Goal: Information Seeking & Learning: Understand process/instructions

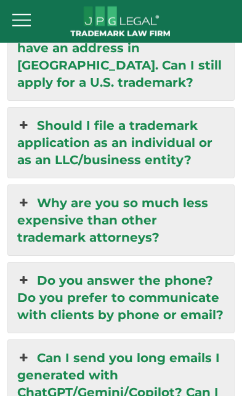
scroll to position [2557, 0]
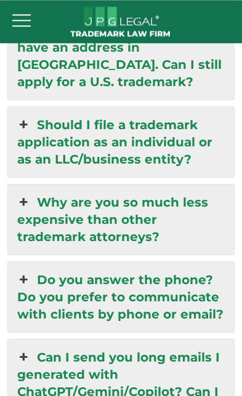
click at [19, 185] on link "Why are you so much less expensive than other trademark attorneys?" at bounding box center [121, 220] width 226 height 70
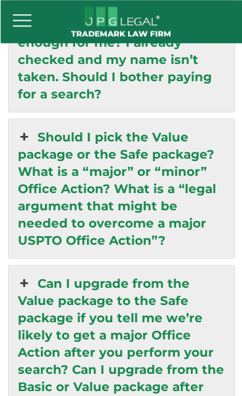
scroll to position [3373, 0]
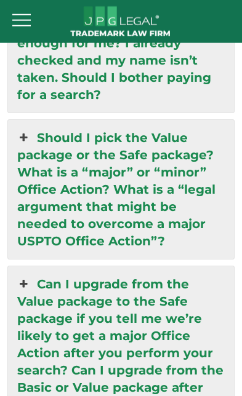
click at [33, 155] on link "Should I pick the Value package or the Safe package? What is a “major” or “mino…" at bounding box center [121, 189] width 226 height 139
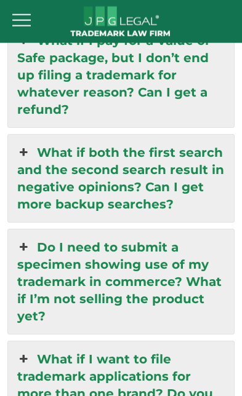
scroll to position [4786, 0]
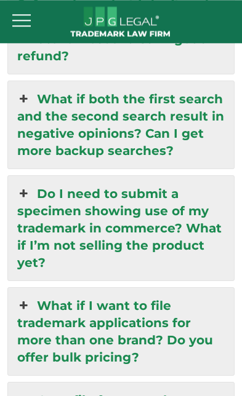
click at [112, 206] on link "Do I need to submit a specimen showing use of my trademark in commerce? What if…" at bounding box center [121, 228] width 226 height 105
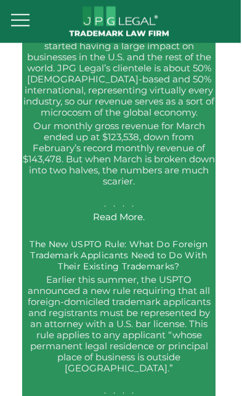
scroll to position [7019, 1]
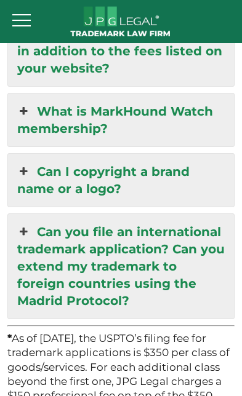
click at [63, 250] on link "Can you file an international trademark application? Can you extend my trademar…" at bounding box center [121, 266] width 226 height 105
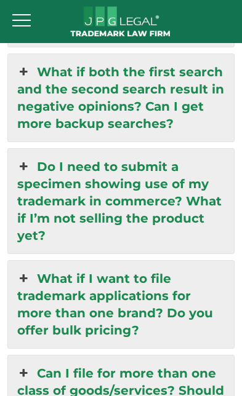
scroll to position [3670, 0]
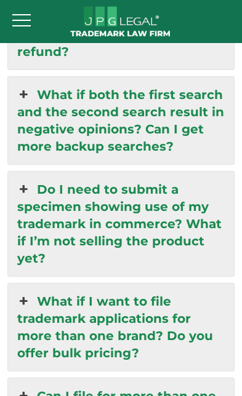
click at [37, 197] on link "Do I need to submit a specimen showing use of my trademark in commerce? What if…" at bounding box center [121, 224] width 226 height 105
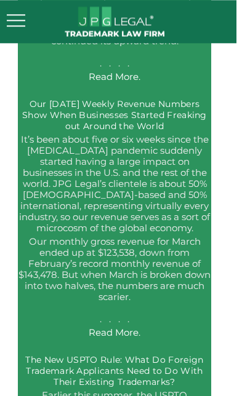
scroll to position [7019, 1]
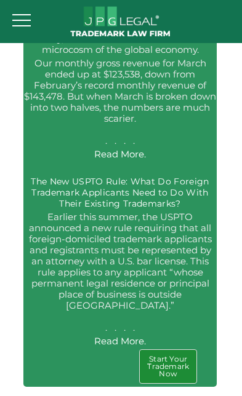
click at [21, 15] on div at bounding box center [21, 20] width 25 height 28
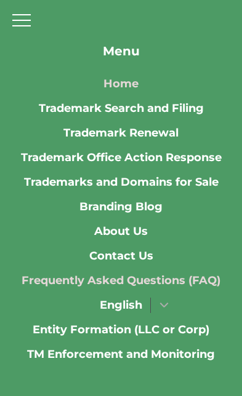
click at [93, 261] on link "Contact Us" at bounding box center [121, 256] width 64 height 25
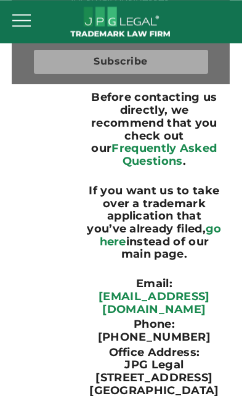
scroll to position [129, 0]
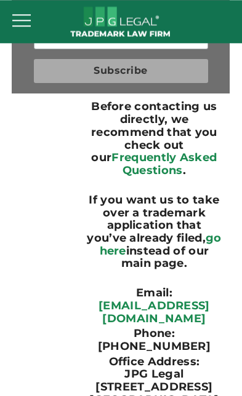
click at [101, 250] on b "go here" at bounding box center [161, 244] width 122 height 26
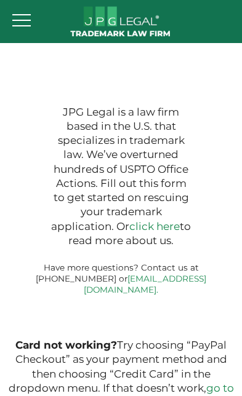
type input "$399.00"
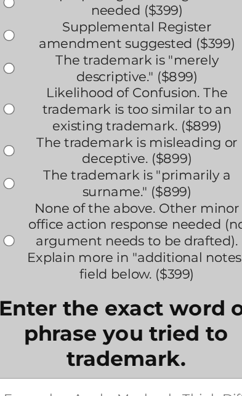
scroll to position [1114, 0]
